Goal: Task Accomplishment & Management: Use online tool/utility

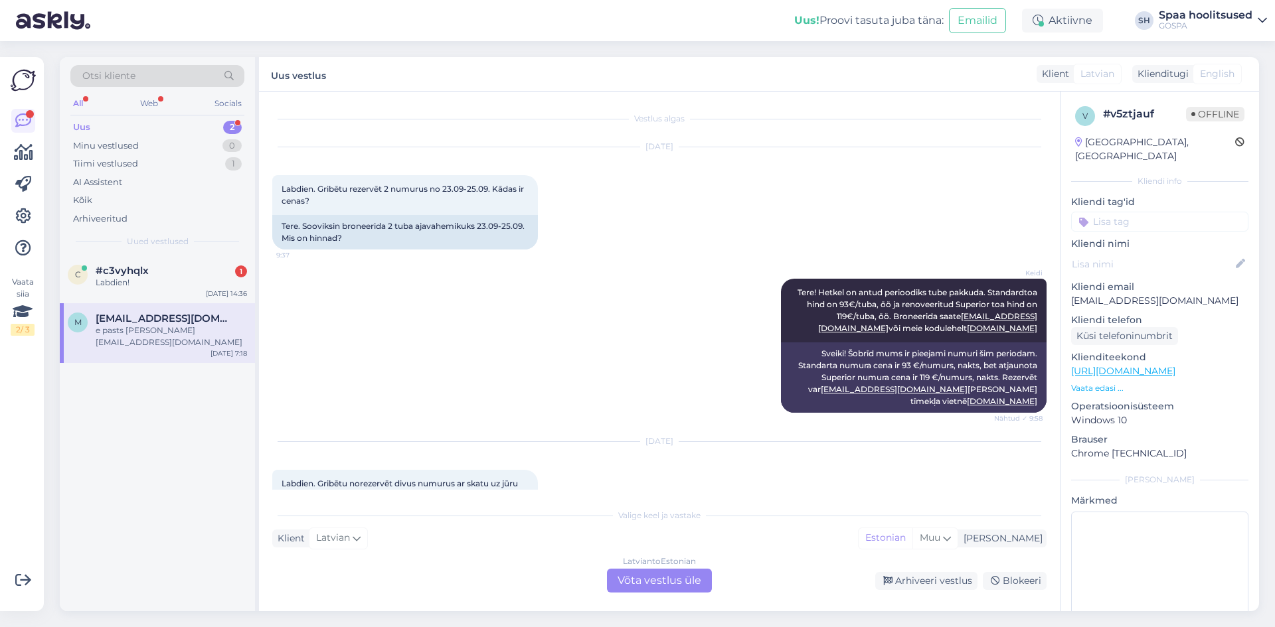
scroll to position [80, 0]
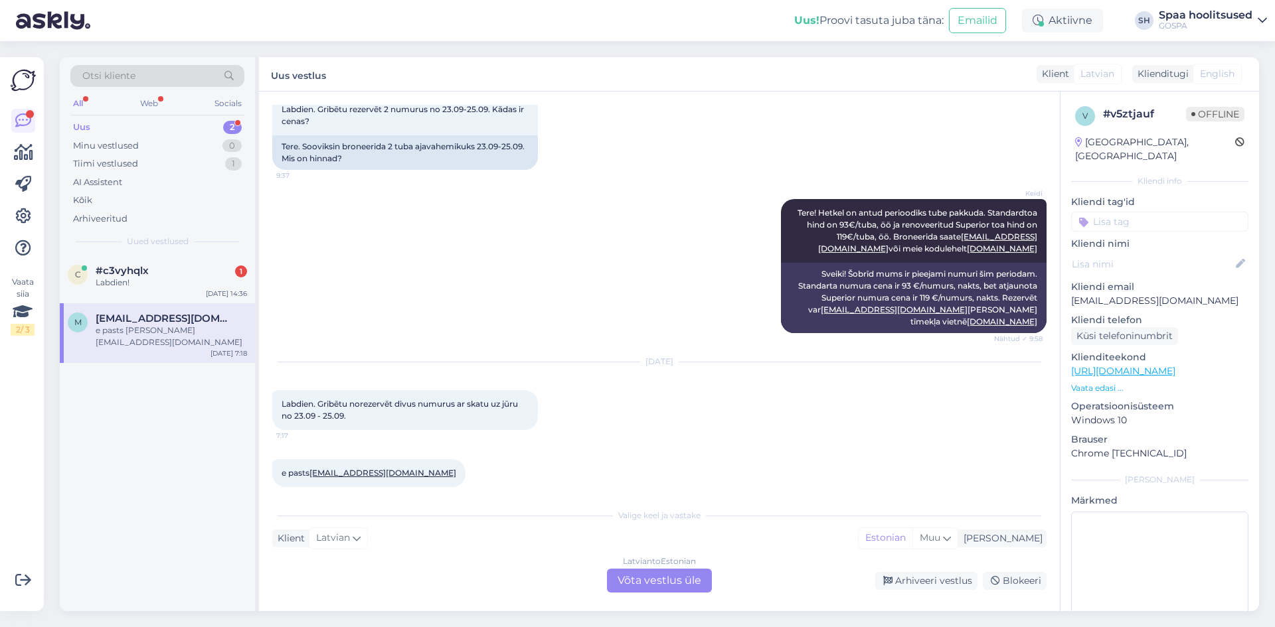
click at [95, 125] on div "Uus 2" at bounding box center [157, 127] width 174 height 19
click at [146, 328] on div "e pasts [PERSON_NAME][EMAIL_ADDRESS][DOMAIN_NAME]" at bounding box center [171, 337] width 151 height 24
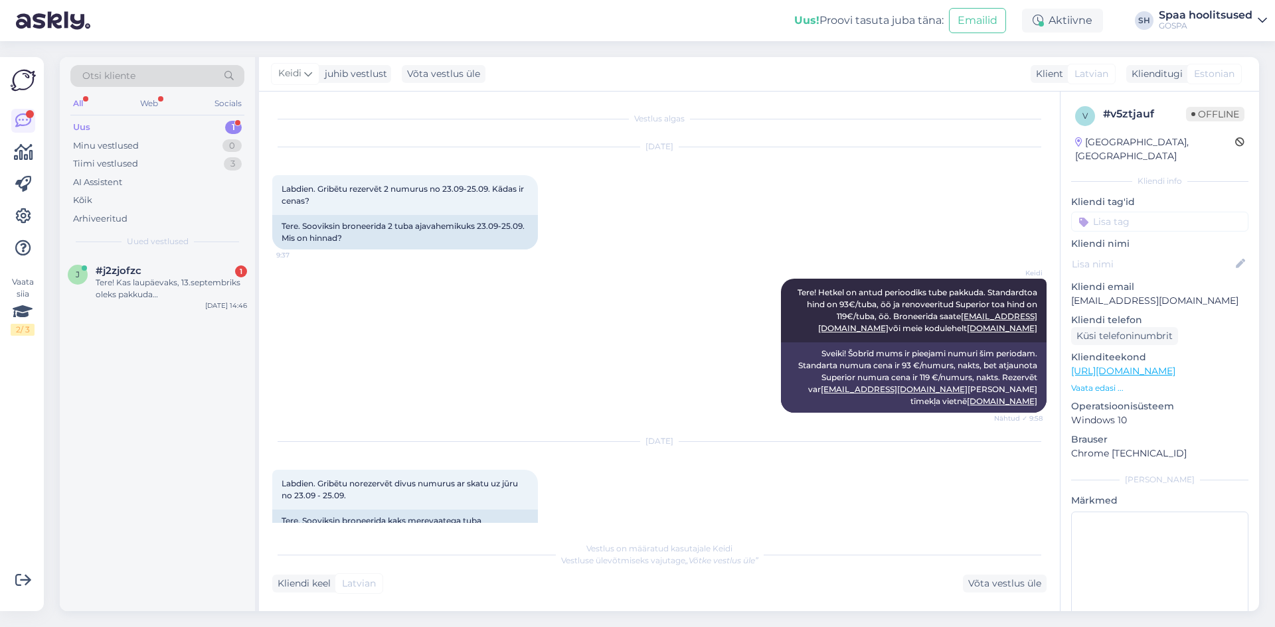
scroll to position [207, 0]
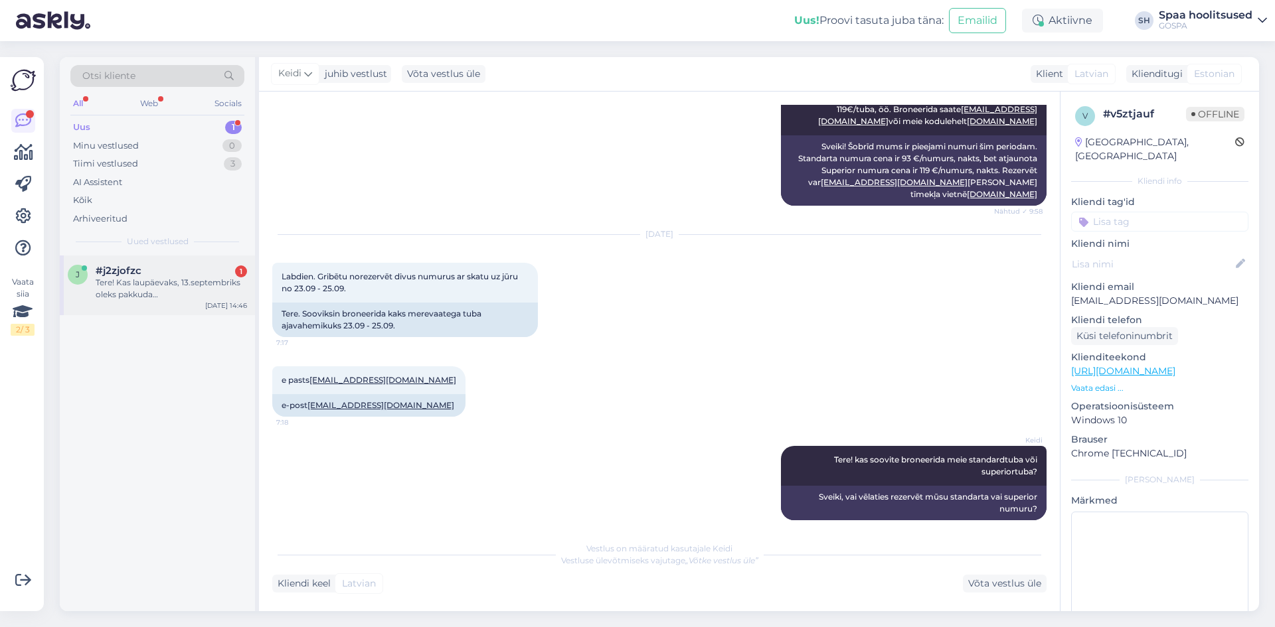
click at [153, 293] on div "Tere! Kas laupäevaks, 13.septembriks oleks pakkuda päevaseks/ennelõunaseks kaht…" at bounding box center [171, 289] width 151 height 24
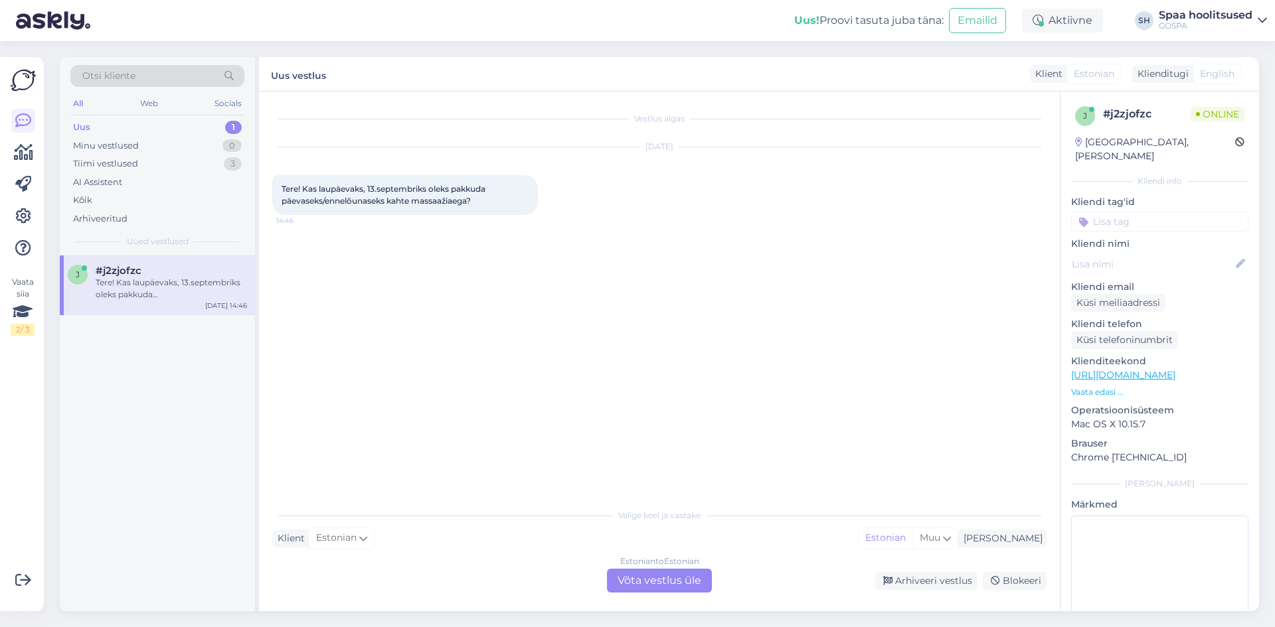
click at [668, 581] on div "Estonian to Estonian Võta vestlus üle" at bounding box center [659, 581] width 105 height 24
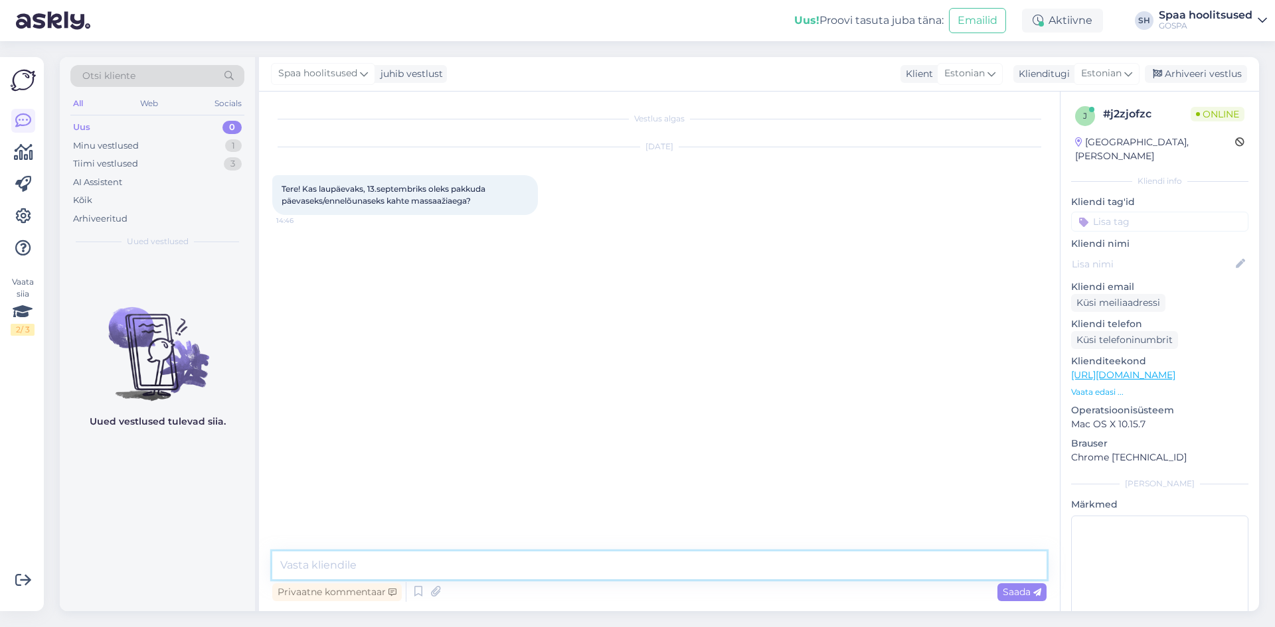
click at [378, 577] on textarea at bounding box center [659, 566] width 774 height 28
type textarea "Tere! Kas soovite klassikalist massaazi?"
click at [1002, 586] on div "Saada" at bounding box center [1021, 593] width 49 height 18
click at [319, 566] on textarea at bounding box center [659, 566] width 774 height 28
type textarea "Kuidas 11:15 sobib?"
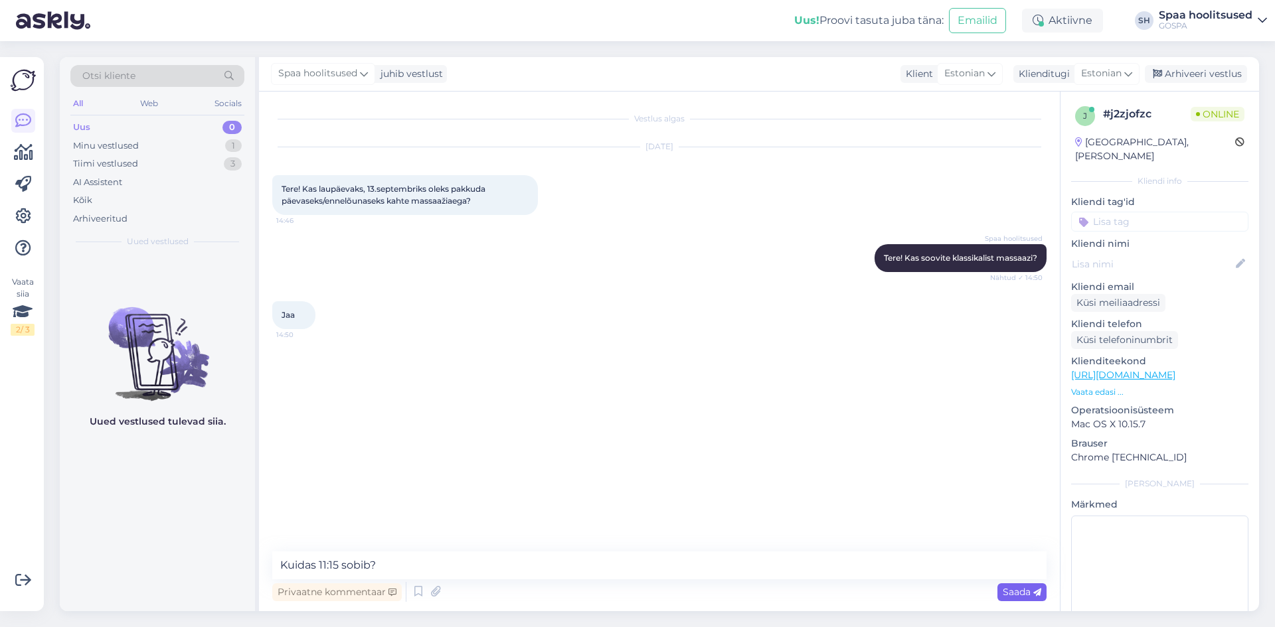
click at [1020, 593] on span "Saada" at bounding box center [1021, 592] width 39 height 12
click at [375, 570] on textarea at bounding box center [659, 566] width 774 height 28
type textarea "[PERSON_NAME]"
click at [120, 164] on div "Tiimi vestlused" at bounding box center [105, 163] width 65 height 13
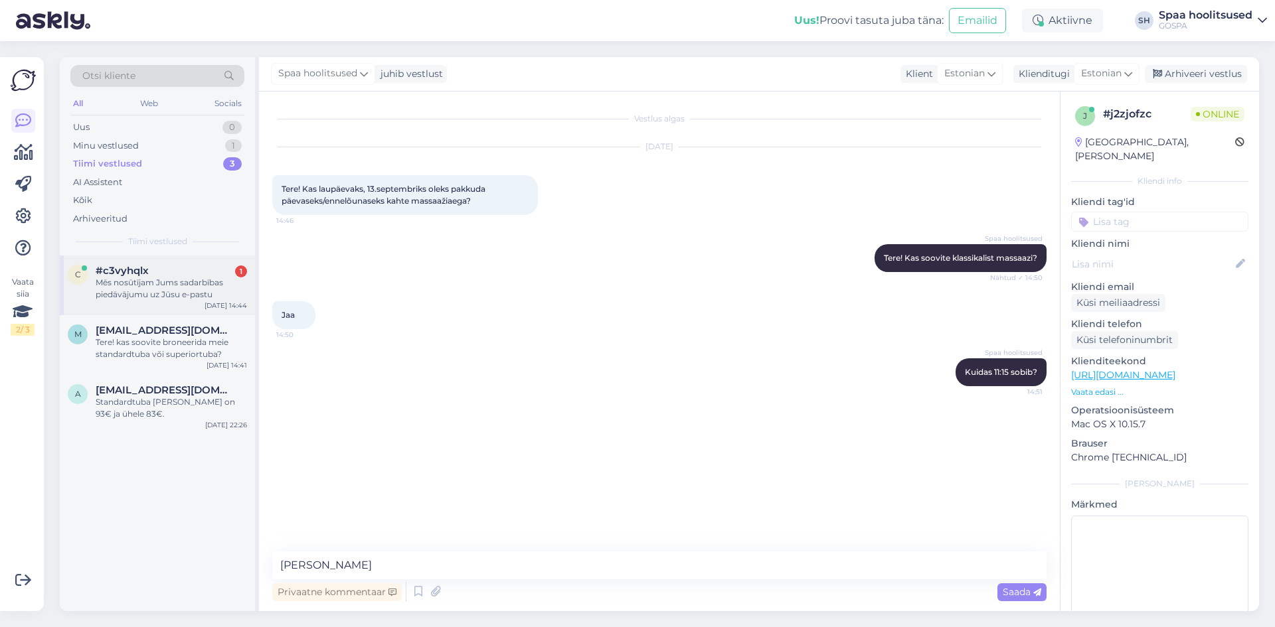
click at [121, 282] on div "Mēs nosūtījam Jums sadarbības piedāvājumu uz Jūsu e-pastu" at bounding box center [171, 289] width 151 height 24
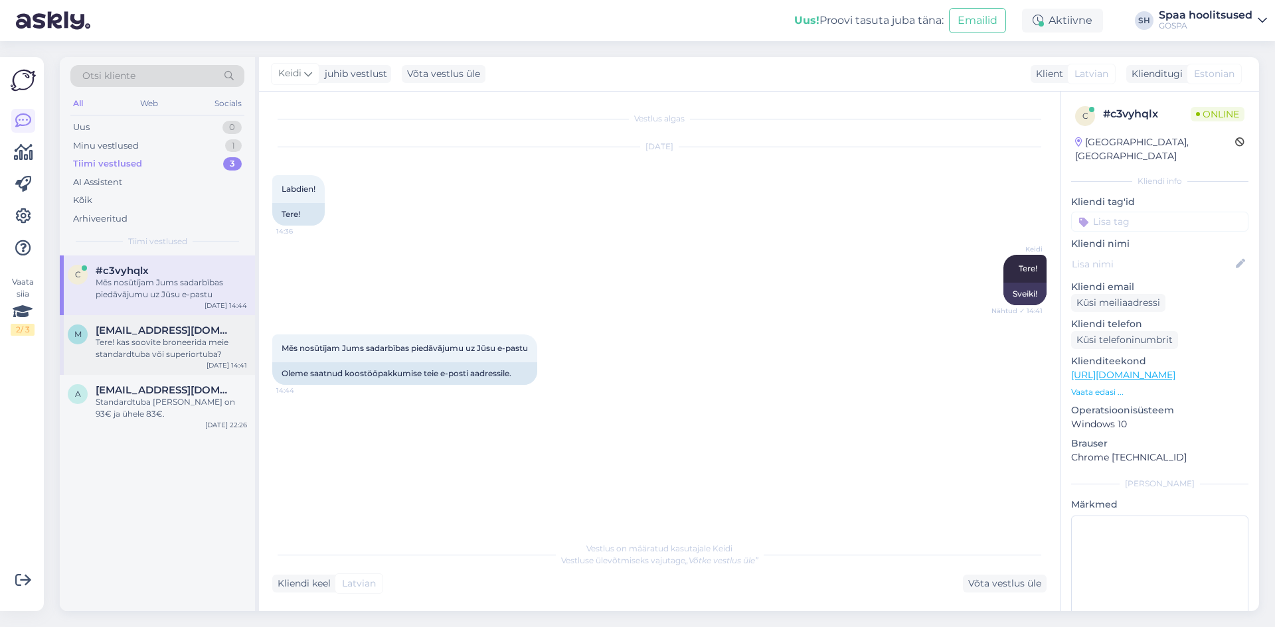
click at [125, 345] on div "Tere! kas soovite broneerida meie standardtuba või superiortuba?" at bounding box center [171, 349] width 151 height 24
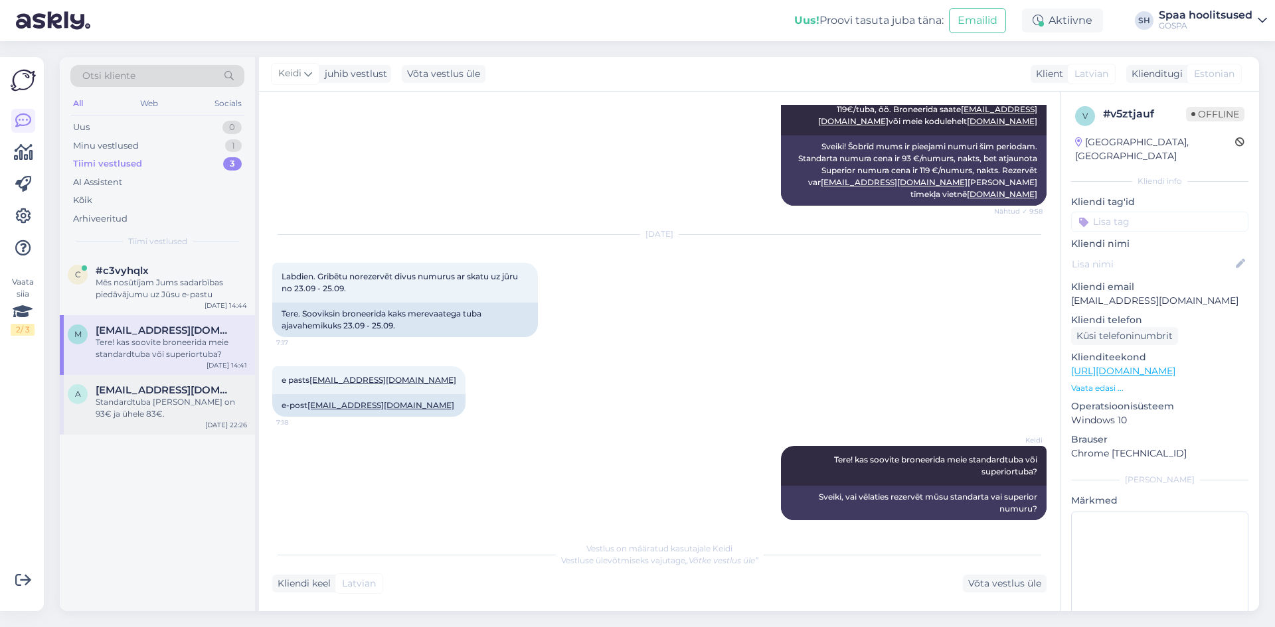
click at [132, 396] on div "Standardtuba [PERSON_NAME] on 93€ ja ühele 83€." at bounding box center [171, 408] width 151 height 24
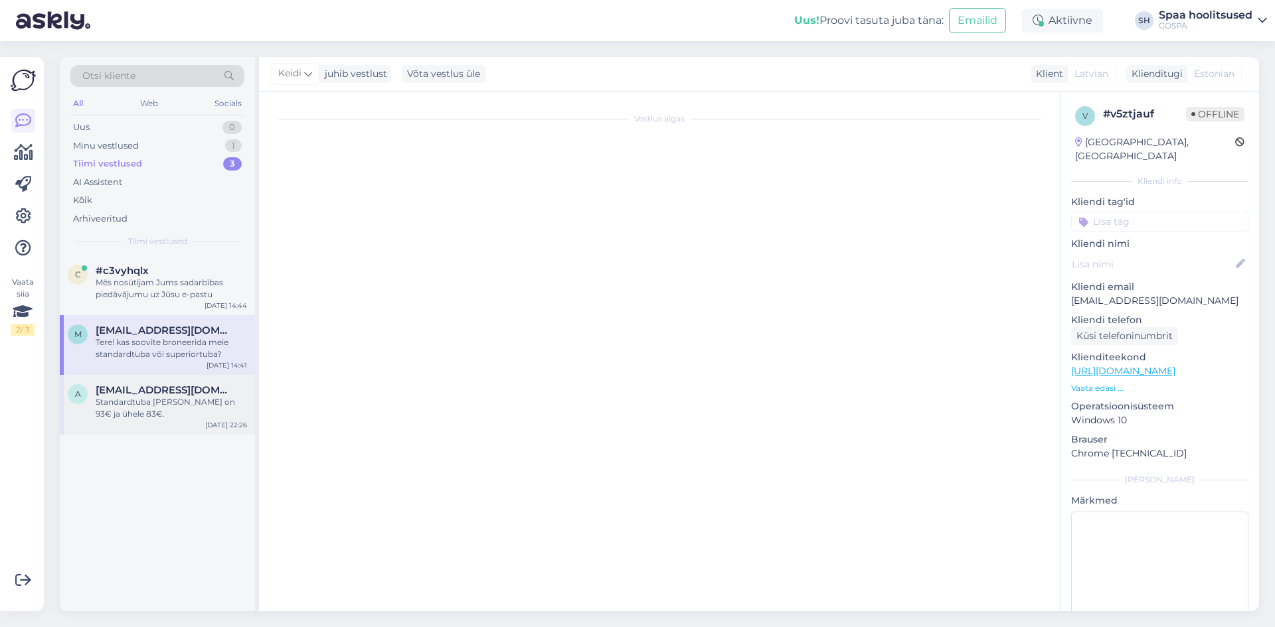
scroll to position [206, 0]
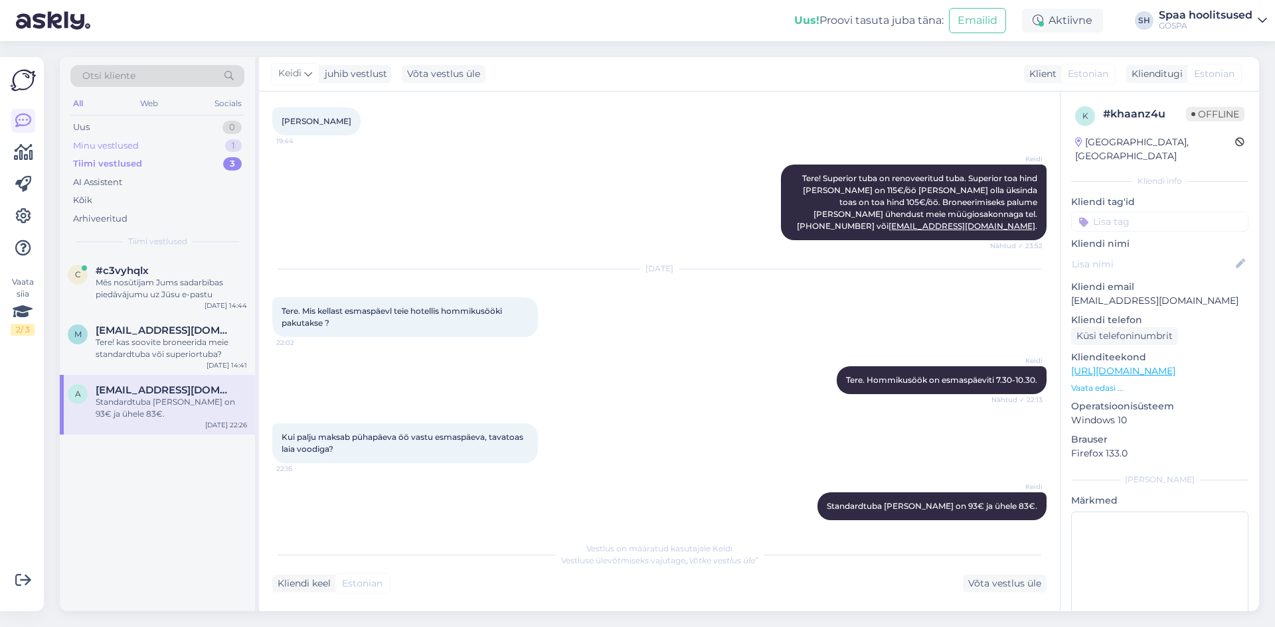
click at [94, 146] on div "Minu vestlused" at bounding box center [106, 145] width 66 height 13
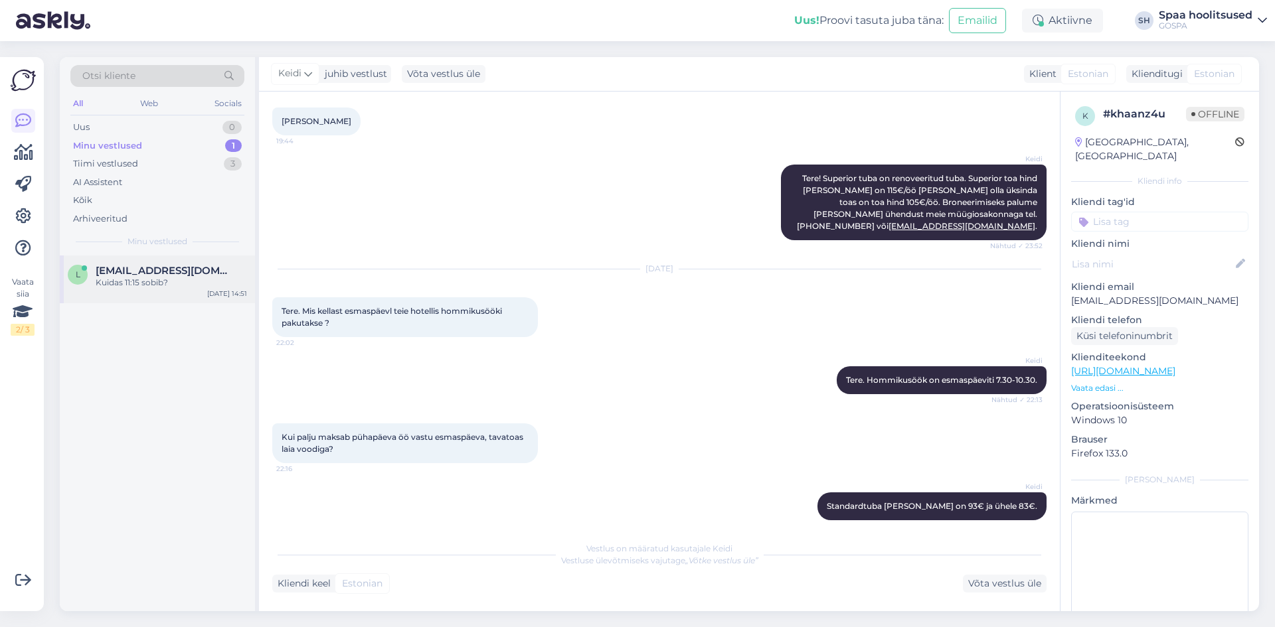
click at [132, 275] on span "[EMAIL_ADDRESS][DOMAIN_NAME]" at bounding box center [165, 271] width 138 height 12
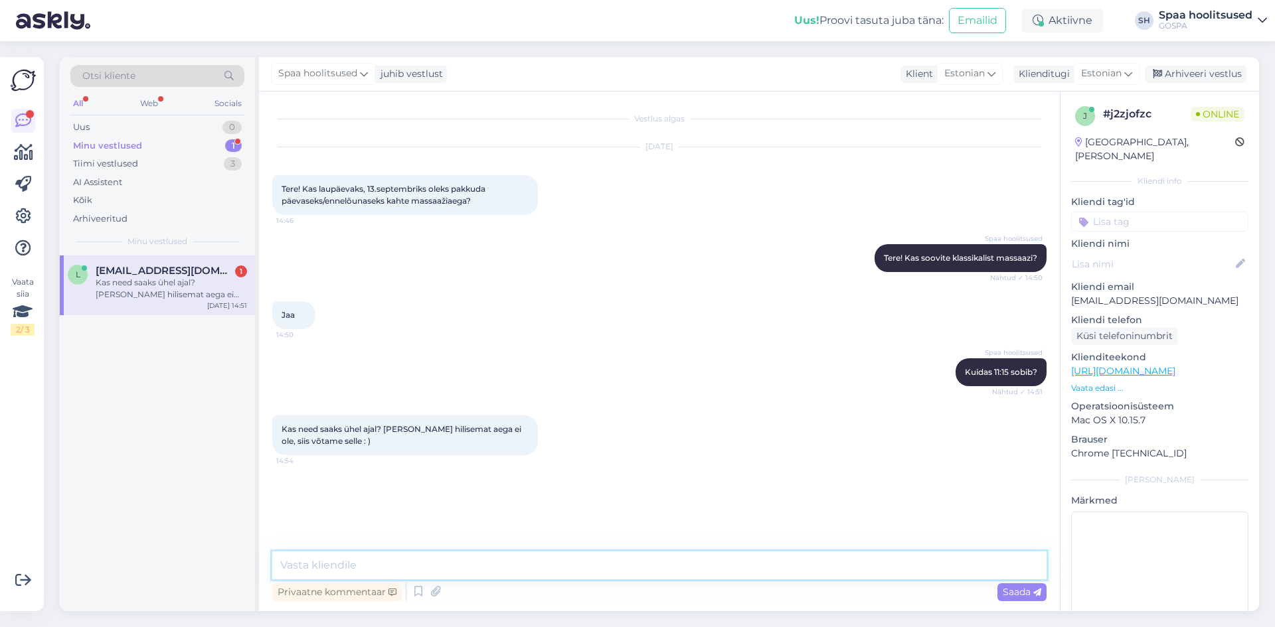
click at [351, 571] on textarea at bounding box center [659, 566] width 774 height 28
type textarea "Saab ka 11:45, jah ühel ajal"
click at [1021, 589] on span "Saada" at bounding box center [1021, 592] width 39 height 12
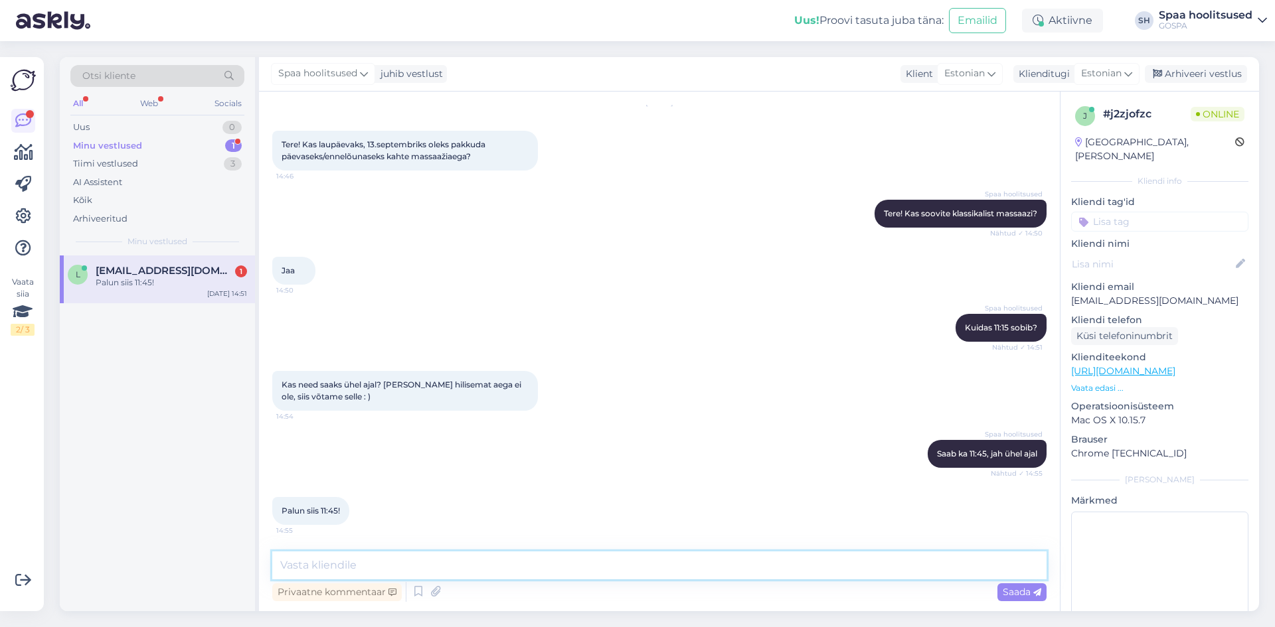
click at [316, 563] on textarea at bounding box center [659, 566] width 774 height 28
type textarea "Kas peatute hotellis?"
click at [1020, 593] on span "Saada" at bounding box center [1021, 592] width 39 height 12
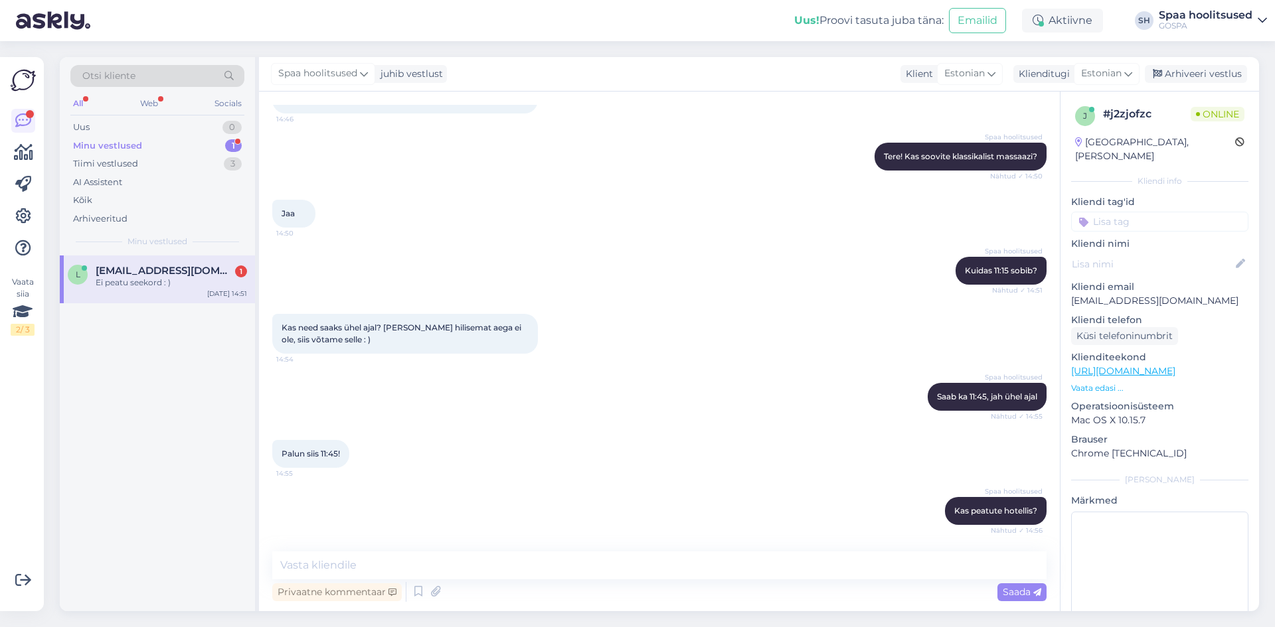
scroll to position [159, 0]
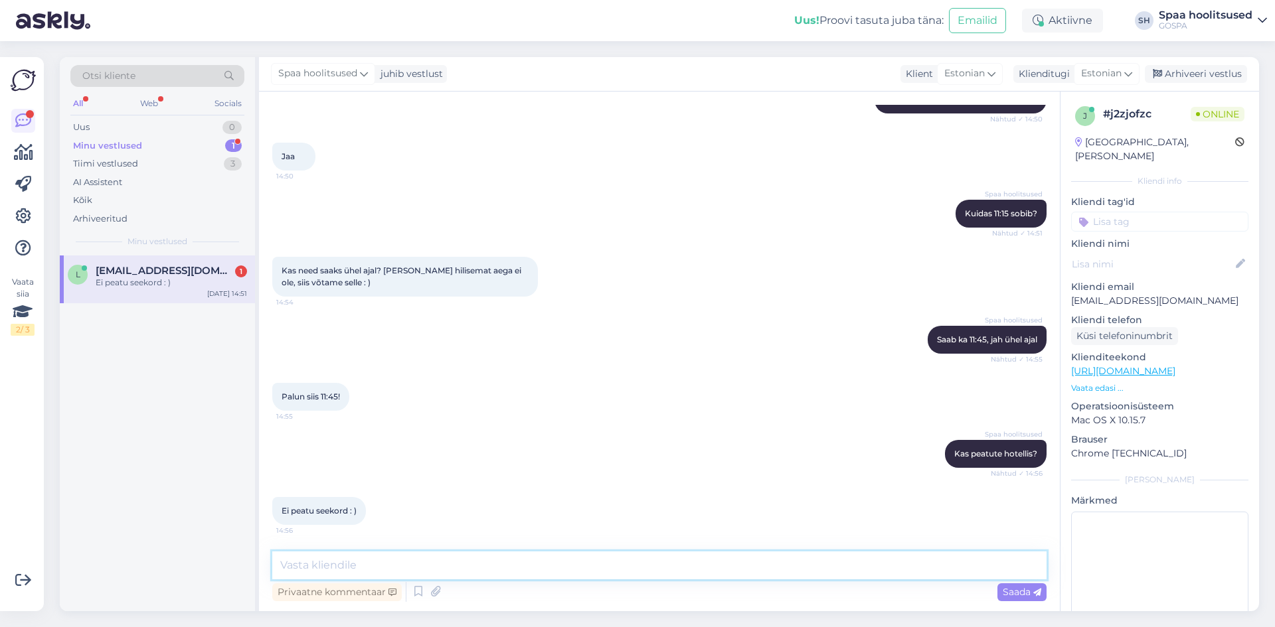
click at [325, 561] on textarea at bounding box center [659, 566] width 774 height 28
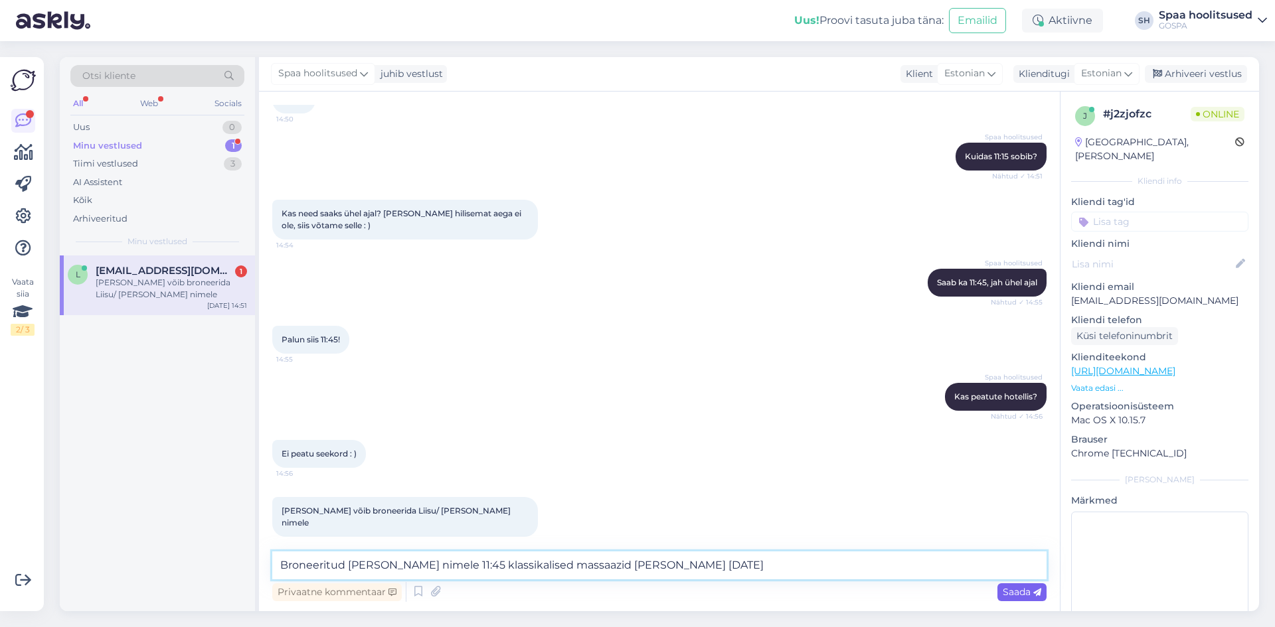
type textarea "Broneeritud [PERSON_NAME] nimele 11:45 klassikalised massaazid [PERSON_NAME] [D…"
click at [1004, 584] on div "Saada" at bounding box center [1021, 593] width 49 height 18
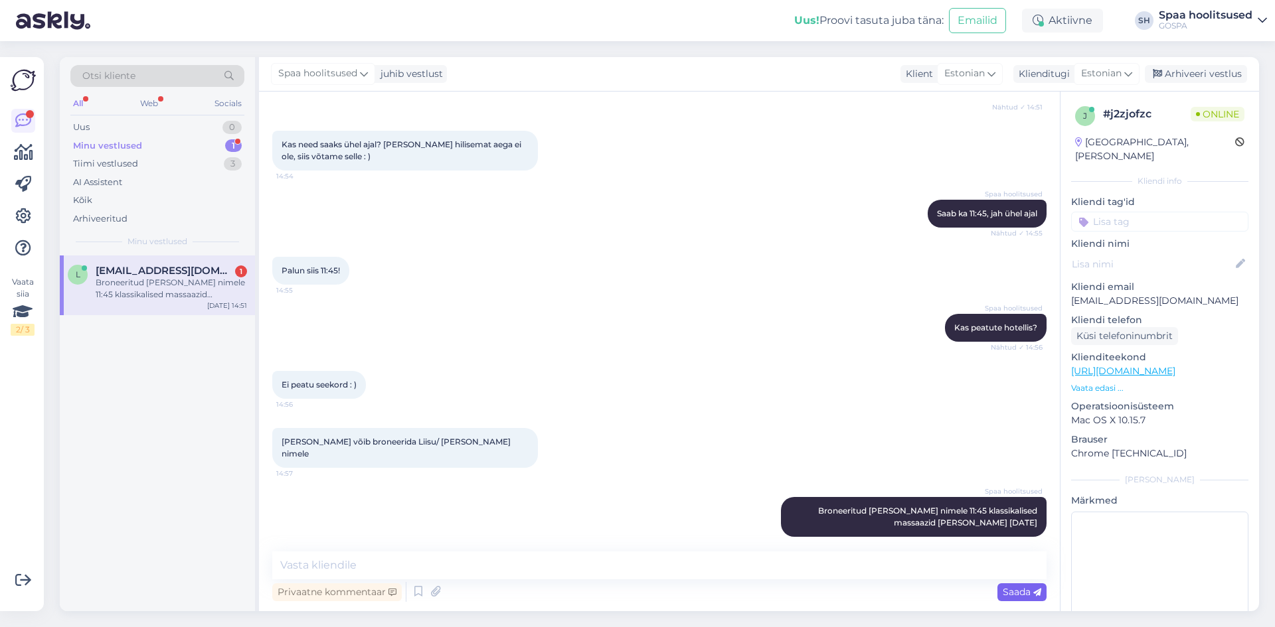
scroll to position [342, 0]
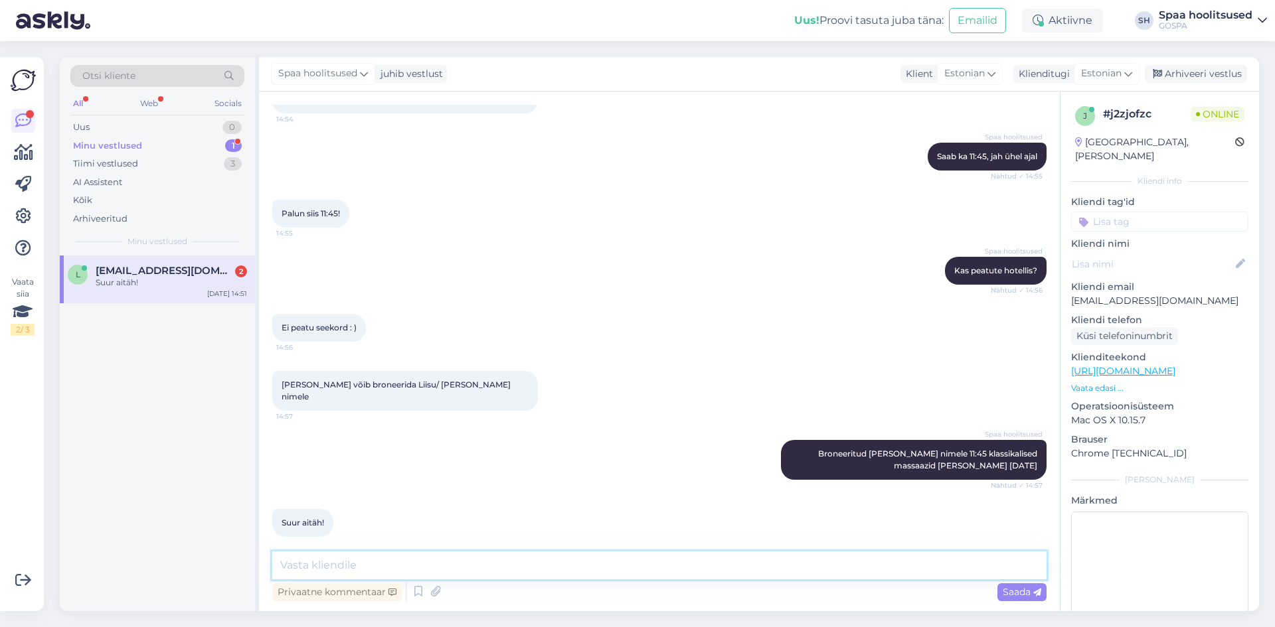
click at [337, 570] on textarea at bounding box center [659, 566] width 774 height 28
type textarea "Tänud, kena kohtumiseni!"
click at [1015, 591] on span "Saada" at bounding box center [1021, 592] width 39 height 12
